Goal: Information Seeking & Learning: Compare options

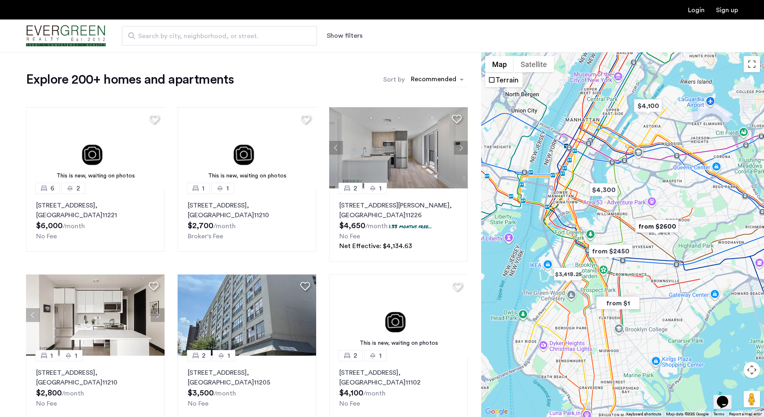
click at [441, 78] on div "sort-apartment" at bounding box center [434, 80] width 48 height 11
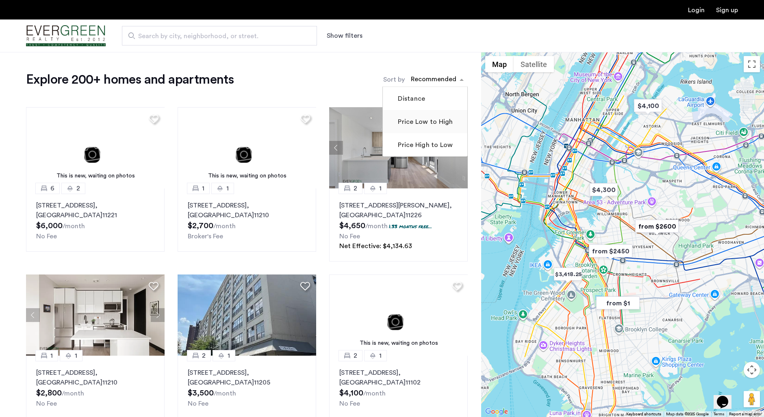
click at [436, 120] on label "Price Low to High" at bounding box center [424, 122] width 56 height 10
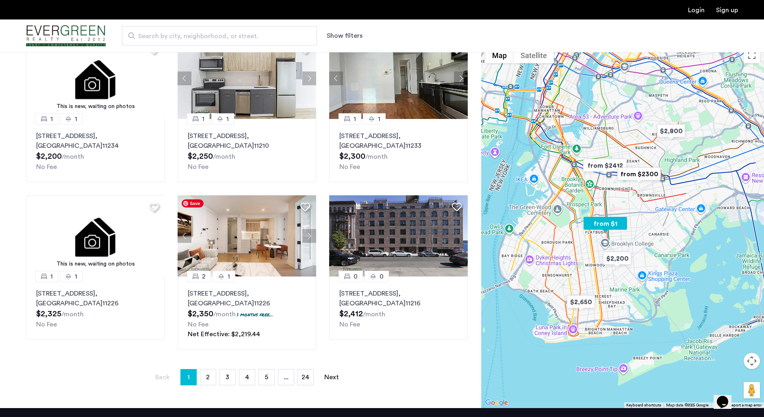
scroll to position [447, 0]
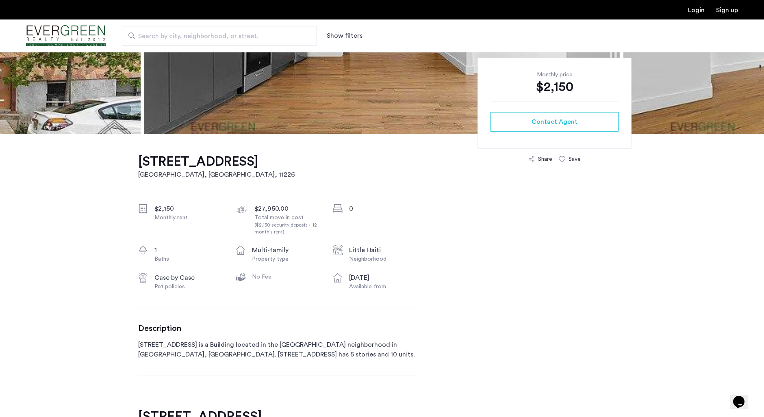
scroll to position [41, 0]
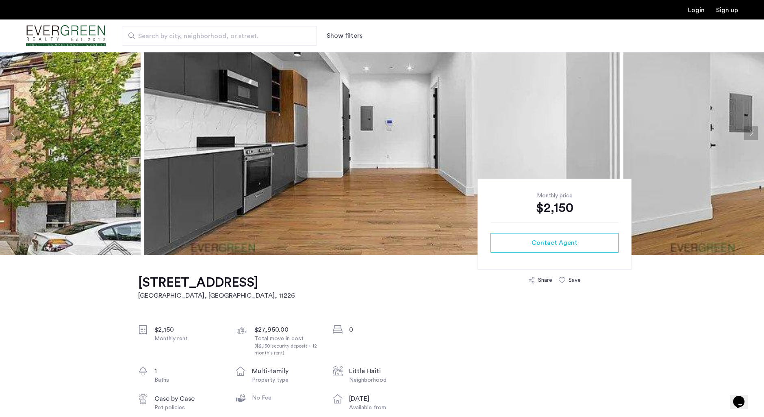
click at [752, 135] on button "Next apartment" at bounding box center [751, 133] width 14 height 14
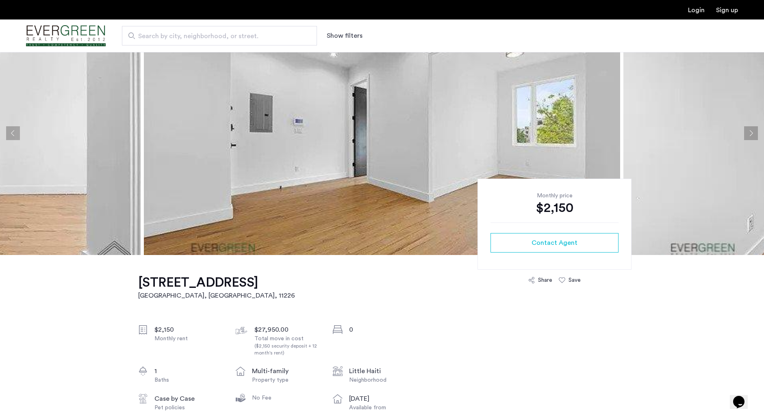
click at [750, 133] on button "Next apartment" at bounding box center [751, 133] width 14 height 14
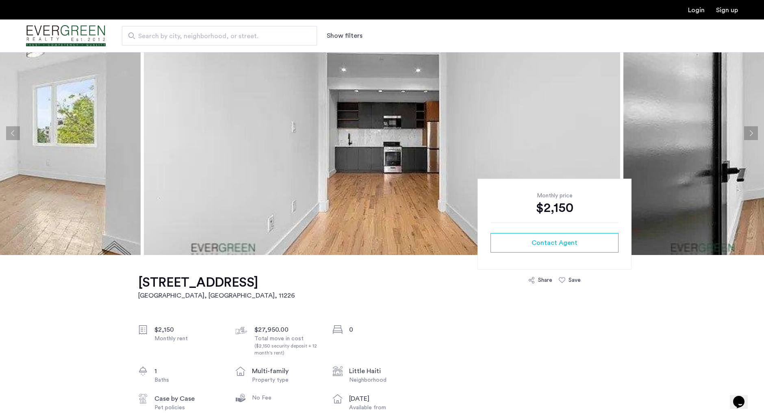
click at [750, 133] on button "Next apartment" at bounding box center [751, 133] width 14 height 14
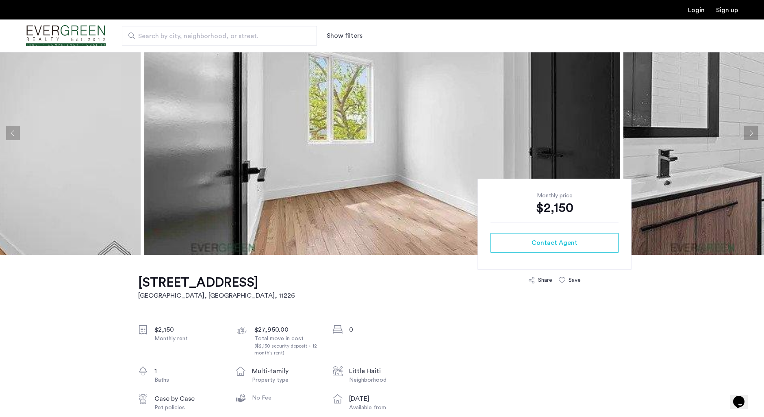
click at [15, 136] on button "Previous apartment" at bounding box center [13, 133] width 14 height 14
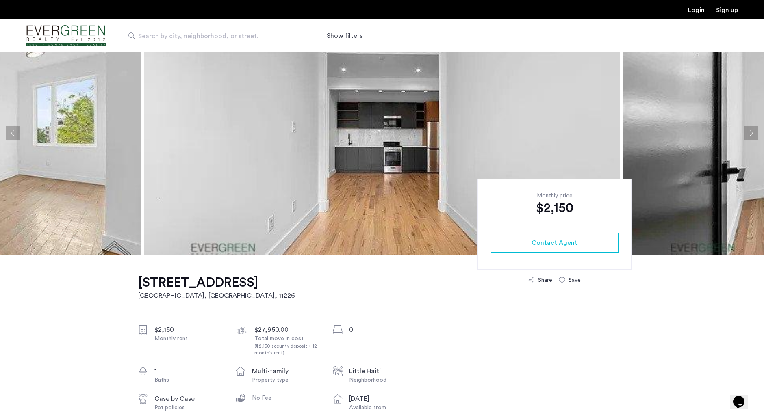
click at [751, 130] on button "Next apartment" at bounding box center [751, 133] width 14 height 14
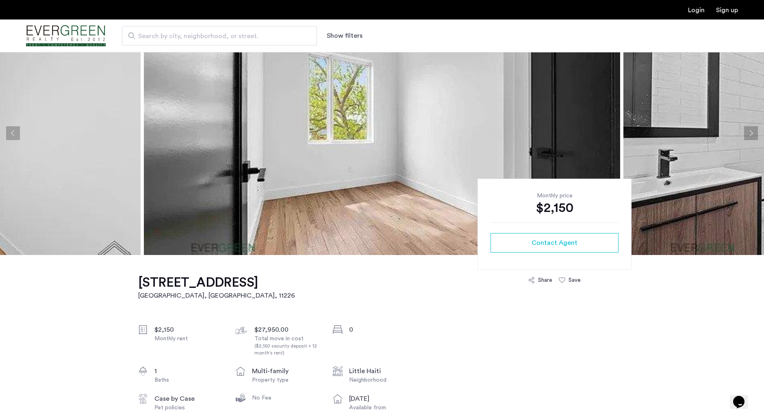
click at [751, 130] on button "Next apartment" at bounding box center [751, 133] width 14 height 14
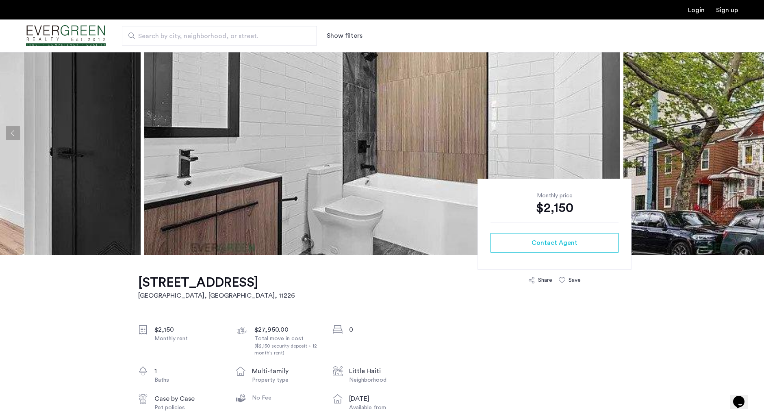
click at [751, 130] on button "Next apartment" at bounding box center [751, 133] width 14 height 14
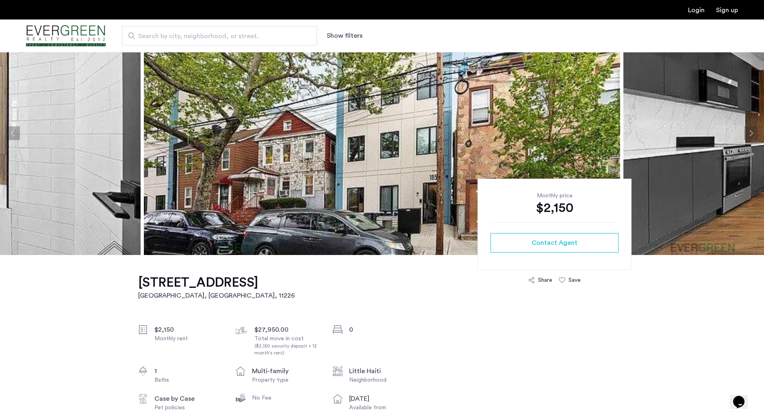
click at [751, 130] on button "Next apartment" at bounding box center [751, 133] width 14 height 14
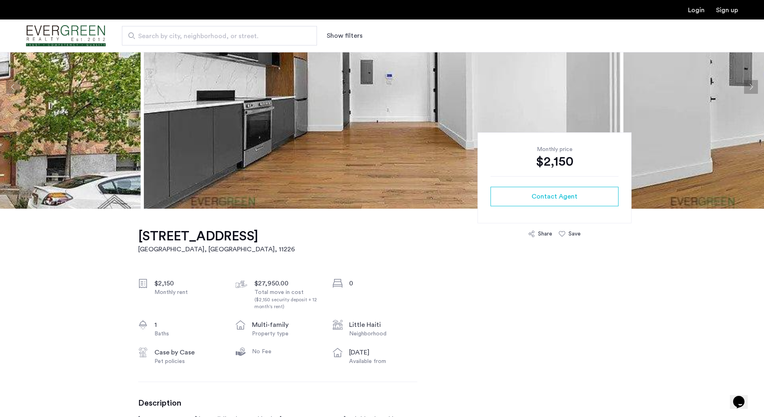
scroll to position [122, 0]
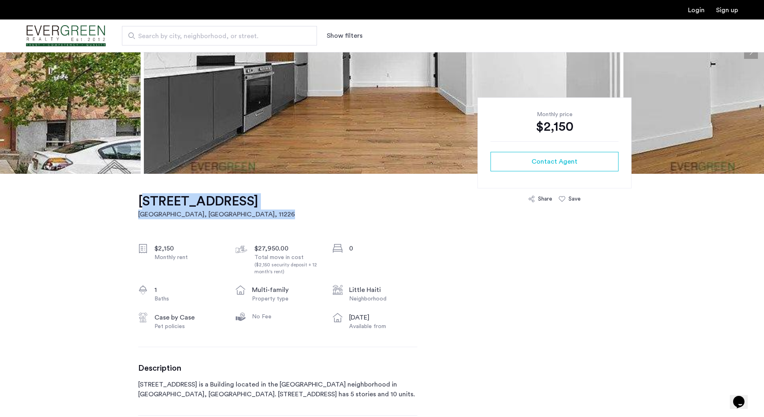
drag, startPoint x: 299, startPoint y: 199, endPoint x: 113, endPoint y: 202, distance: 186.9
drag, startPoint x: 134, startPoint y: 200, endPoint x: 260, endPoint y: 217, distance: 127.1
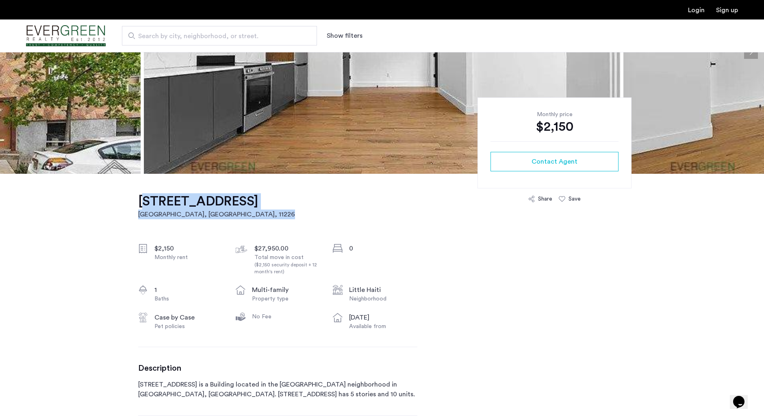
copy link "156 Erasmus Street, Unit 4B Brooklyn, NY , 11226"
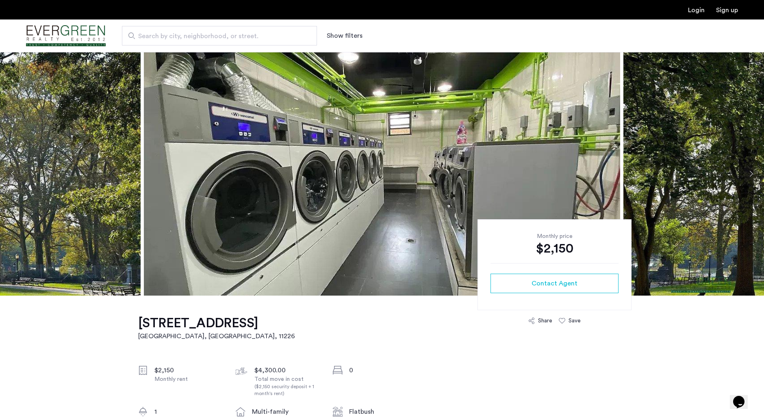
click at [754, 175] on button "Next apartment" at bounding box center [751, 174] width 14 height 14
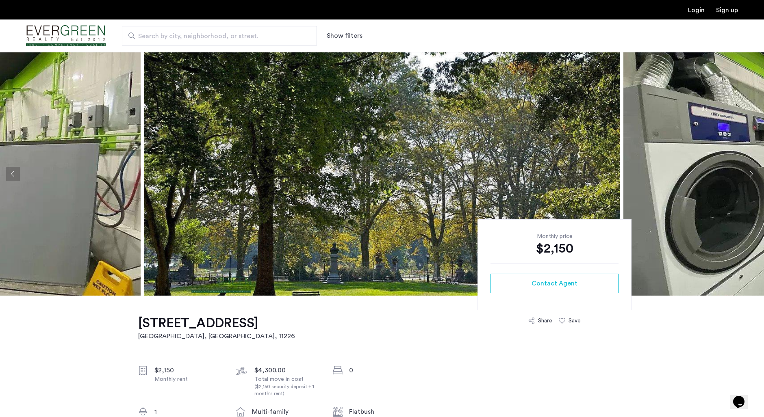
click at [754, 176] on button "Next apartment" at bounding box center [751, 174] width 14 height 14
